Goal: Information Seeking & Learning: Learn about a topic

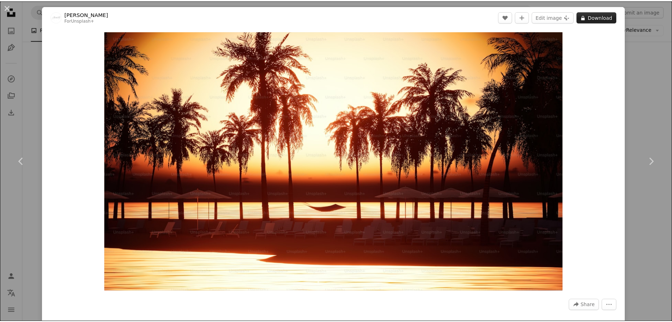
scroll to position [5824, 0]
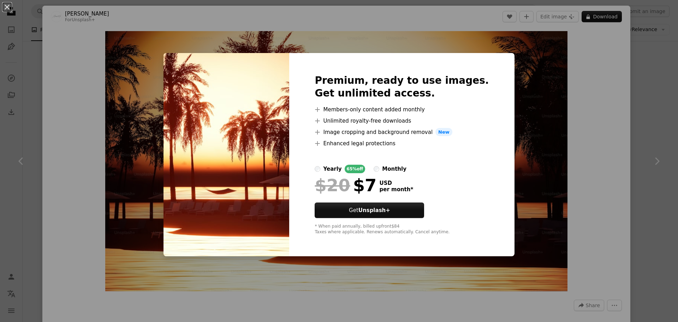
click at [476, 84] on div "Premium, ready to use images. Get unlimited access. A plus sign Members-only co…" at bounding box center [401, 154] width 225 height 203
click at [604, 104] on div "An X shape Premium, ready to use images. Get unlimited access. A plus sign Memb…" at bounding box center [339, 161] width 678 height 322
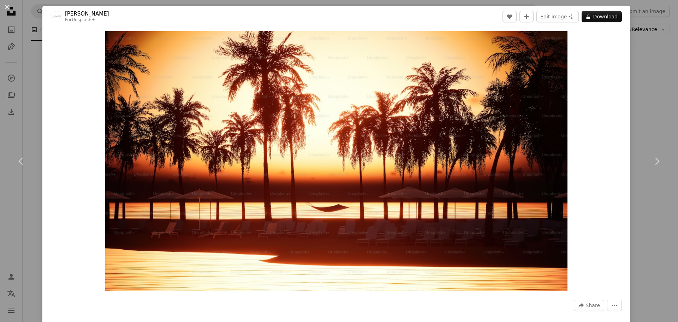
click at [637, 83] on div "An X shape Chevron left Chevron right Alexander Mils For Unsplash+ A heart A pl…" at bounding box center [339, 161] width 678 height 322
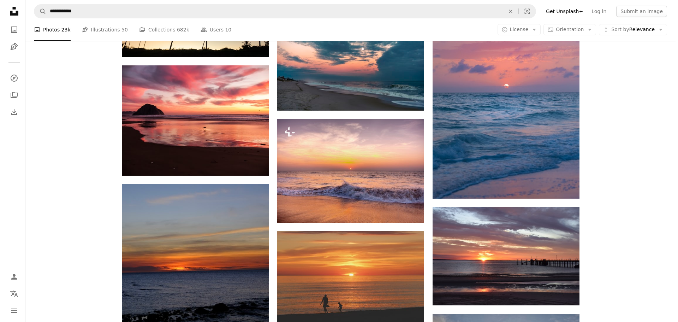
scroll to position [6424, 0]
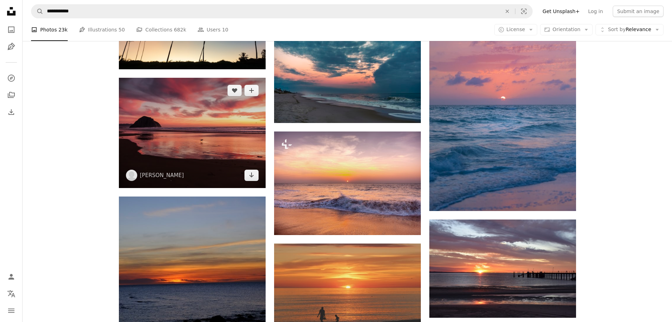
click at [234, 119] on img at bounding box center [192, 133] width 147 height 110
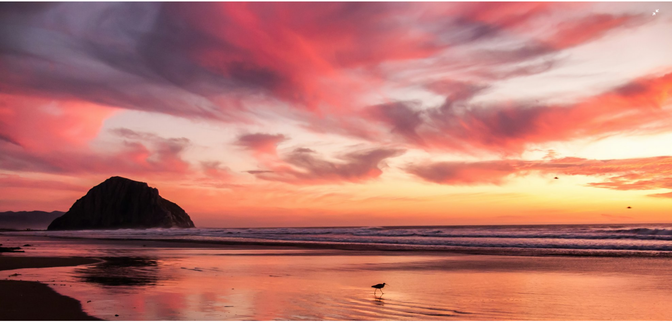
scroll to position [90, 0]
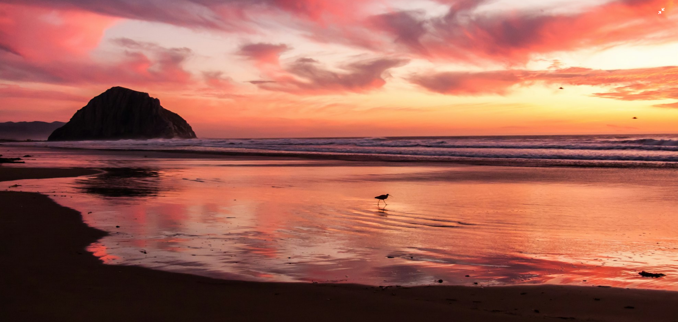
click at [658, 13] on img "Zoom out on this image" at bounding box center [339, 164] width 678 height 509
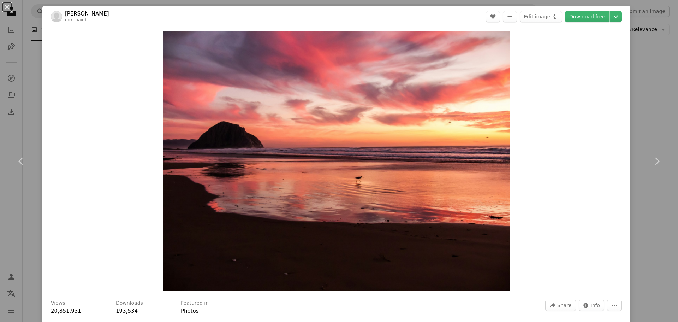
click at [640, 84] on div "An X shape Chevron left Chevron right [PERSON_NAME] mikebaird A heart A plus si…" at bounding box center [339, 161] width 678 height 322
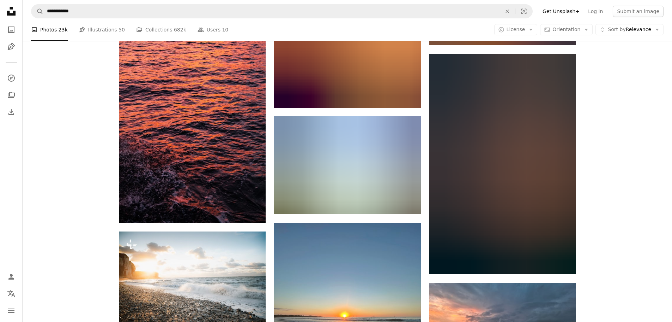
scroll to position [10484, 0]
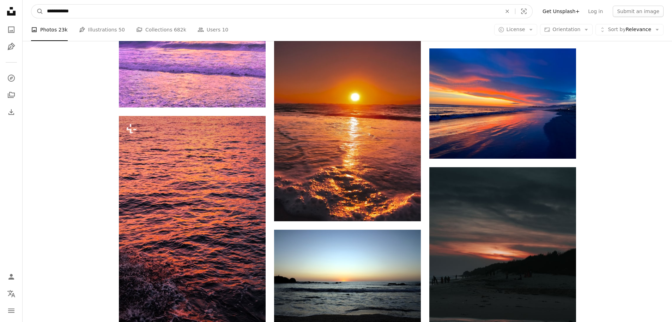
click at [88, 11] on input "**********" at bounding box center [271, 11] width 456 height 13
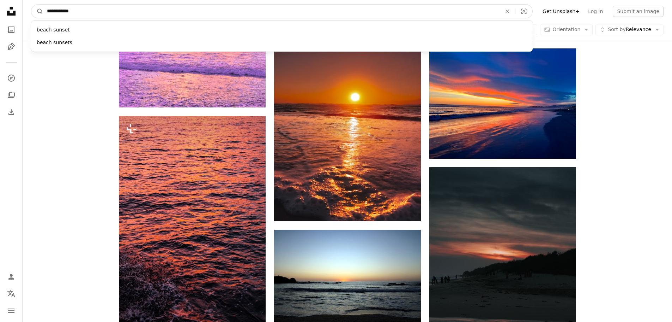
drag, startPoint x: 88, startPoint y: 11, endPoint x: 61, endPoint y: 11, distance: 26.5
click at [61, 11] on input "**********" at bounding box center [271, 11] width 456 height 13
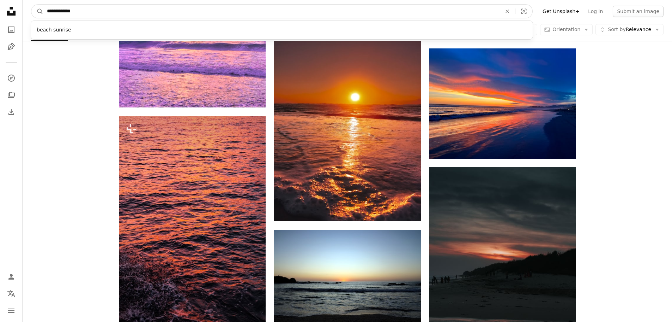
type input "**********"
click at [31, 5] on button "A magnifying glass" at bounding box center [37, 11] width 12 height 13
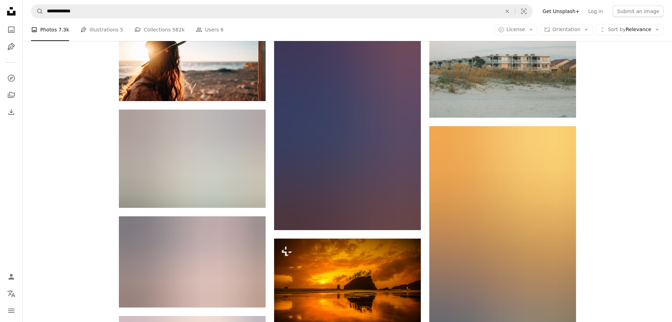
scroll to position [7377, 0]
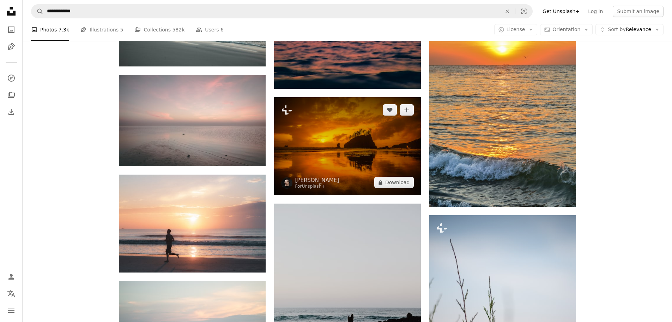
click at [357, 144] on img at bounding box center [347, 146] width 147 height 98
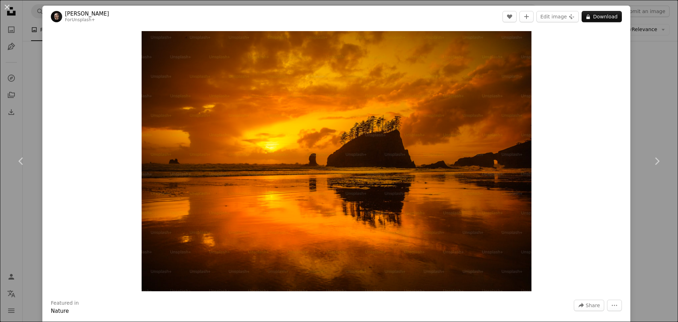
click at [652, 104] on div "An X shape Chevron left Chevron right [PERSON_NAME] For Unsplash+ A heart A plu…" at bounding box center [339, 161] width 678 height 322
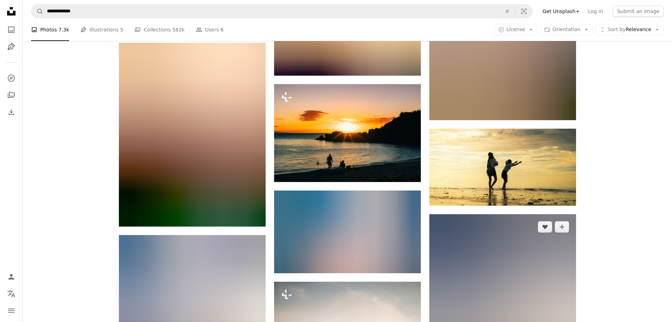
scroll to position [10272, 0]
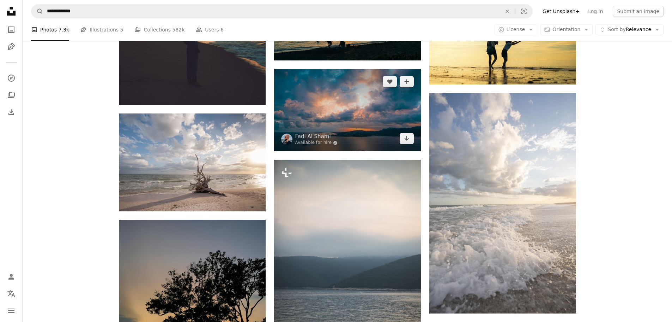
click at [354, 109] on img at bounding box center [347, 110] width 147 height 83
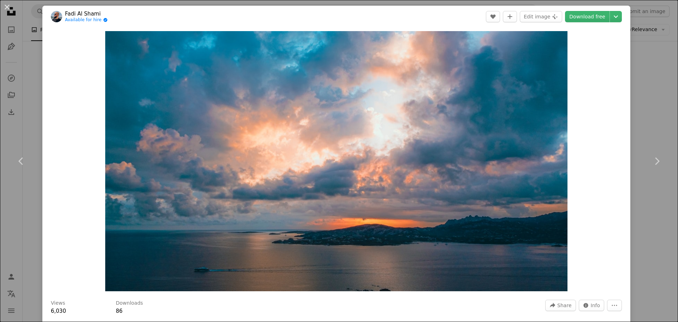
click at [645, 84] on div "An X shape Chevron left Chevron right [PERSON_NAME] Available for hire A checkm…" at bounding box center [339, 161] width 678 height 322
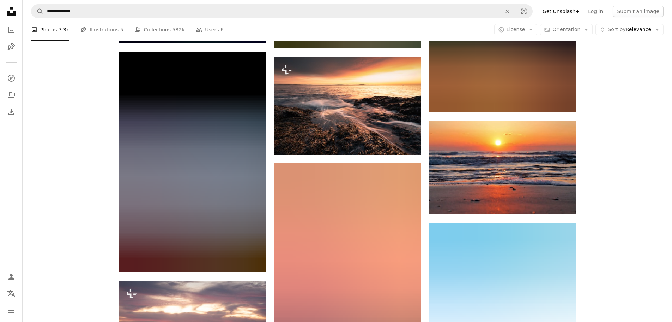
scroll to position [13696, 0]
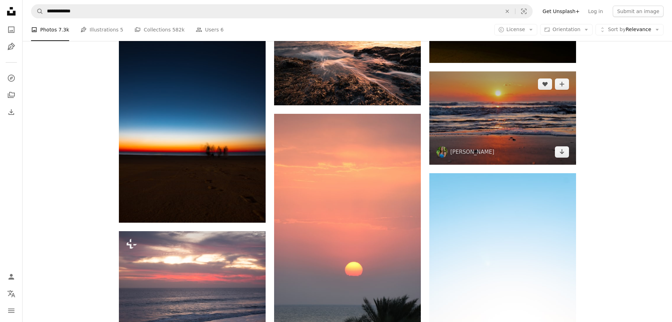
click at [538, 101] on img at bounding box center [503, 118] width 147 height 94
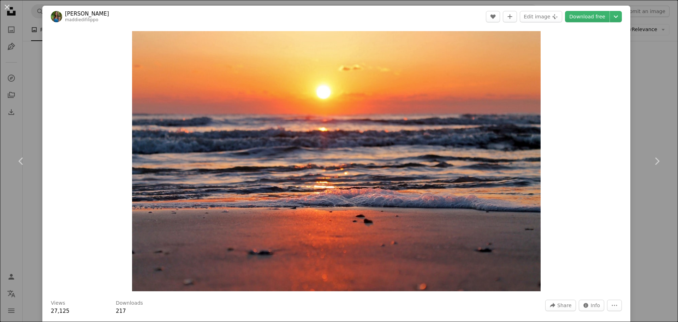
click at [638, 126] on div "An X shape Chevron left Chevron right [PERSON_NAME] maddiedifilippo A heart A p…" at bounding box center [339, 161] width 678 height 322
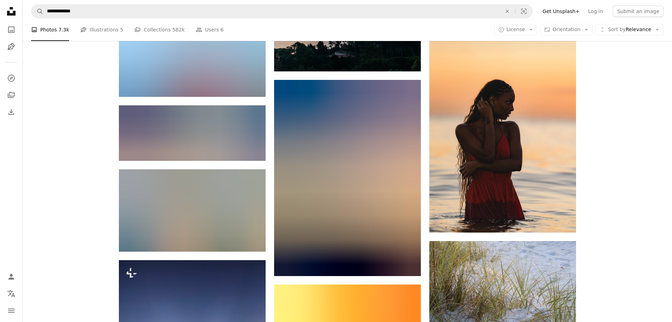
scroll to position [18567, 0]
